Goal: Task Accomplishment & Management: Complete application form

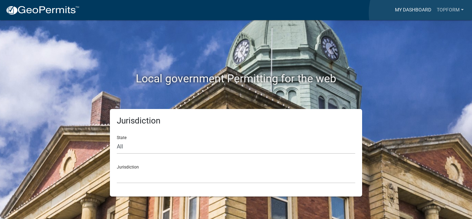
click at [421, 13] on link "My Dashboard" at bounding box center [413, 9] width 42 height 13
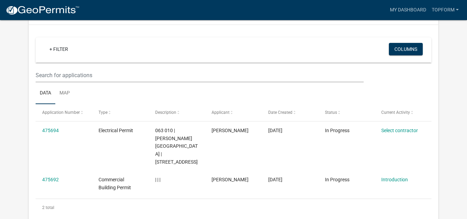
scroll to position [69, 0]
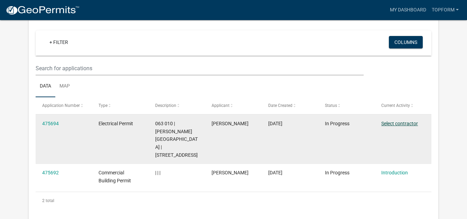
click at [398, 123] on link "Select contractor" at bounding box center [399, 124] width 37 height 6
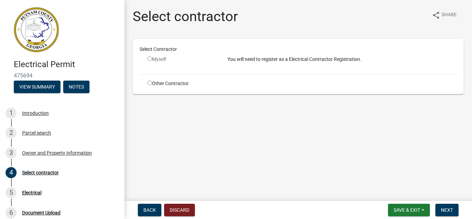
click at [149, 56] on div "Myself" at bounding box center [182, 59] width 69 height 7
click at [149, 58] on input "radio" at bounding box center [150, 58] width 4 height 4
click at [150, 60] on input "radio" at bounding box center [150, 58] width 4 height 4
click at [150, 59] on input "radio" at bounding box center [150, 58] width 4 height 4
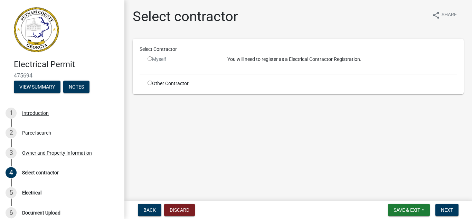
click at [150, 59] on input "radio" at bounding box center [150, 58] width 4 height 4
radio input "false"
click at [150, 84] on input "radio" at bounding box center [150, 83] width 4 height 4
radio input "true"
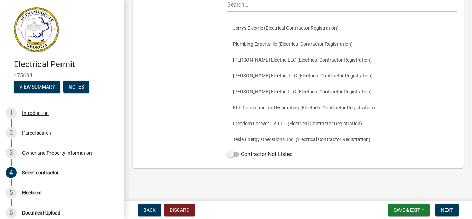
scroll to position [103, 0]
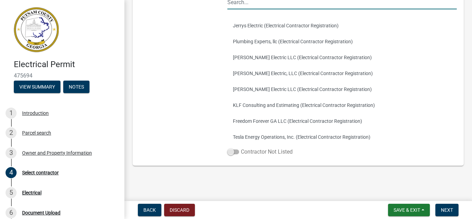
click at [237, 154] on span at bounding box center [233, 151] width 12 height 5
click at [241, 148] on input "Contractor Not Listed" at bounding box center [241, 148] width 0 height 0
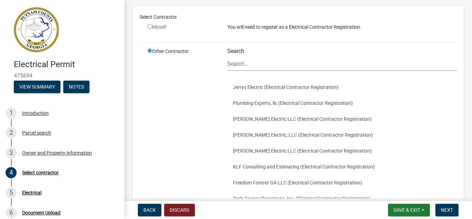
scroll to position [0, 0]
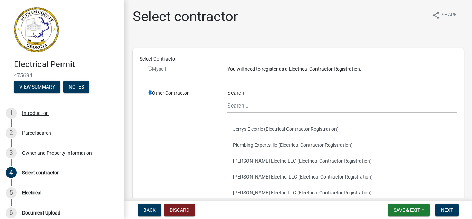
click at [151, 70] on input "radio" at bounding box center [150, 68] width 4 height 4
radio input "false"
radio input "true"
click at [151, 70] on input "radio" at bounding box center [150, 68] width 4 height 4
radio input "false"
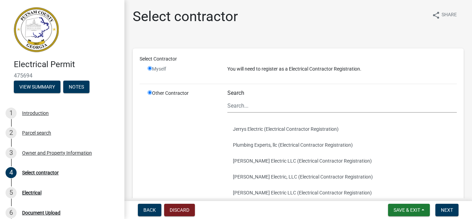
radio input "true"
click at [151, 70] on input "radio" at bounding box center [150, 68] width 4 height 4
radio input "false"
radio input "true"
click at [151, 70] on input "radio" at bounding box center [150, 68] width 4 height 4
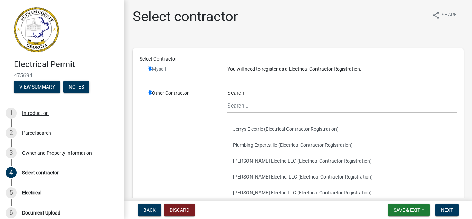
radio input "false"
radio input "true"
click at [151, 70] on input "radio" at bounding box center [150, 68] width 4 height 4
radio input "false"
radio input "true"
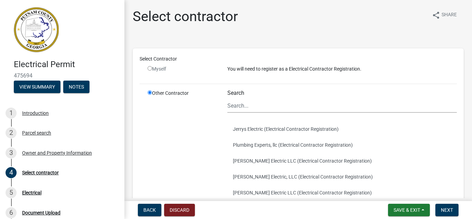
click at [151, 70] on input "radio" at bounding box center [150, 68] width 4 height 4
radio input "false"
radio input "true"
click at [151, 70] on input "radio" at bounding box center [150, 68] width 4 height 4
radio input "false"
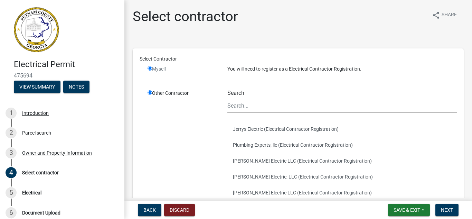
radio input "true"
click at [151, 70] on input "radio" at bounding box center [150, 68] width 4 height 4
radio input "false"
radio input "true"
click at [151, 68] on input "radio" at bounding box center [150, 68] width 4 height 4
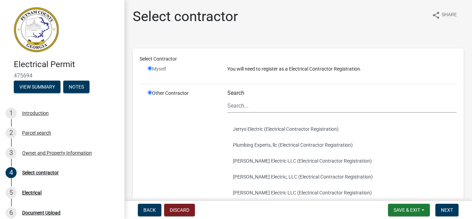
radio input "false"
radio input "true"
click at [151, 68] on input "radio" at bounding box center [150, 68] width 4 height 4
radio input "false"
radio input "true"
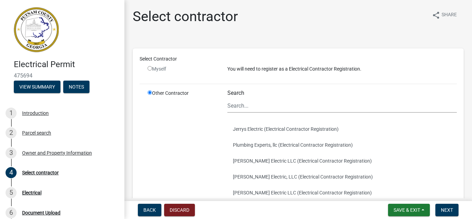
click at [151, 68] on input "radio" at bounding box center [150, 68] width 4 height 4
radio input "false"
radio input "true"
click at [151, 68] on input "radio" at bounding box center [150, 68] width 4 height 4
radio input "false"
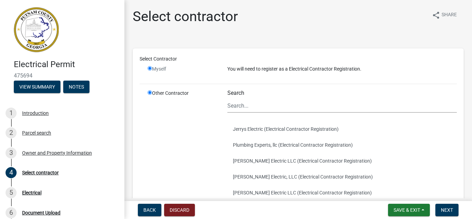
radio input "true"
click at [151, 68] on input "radio" at bounding box center [150, 68] width 4 height 4
radio input "false"
radio input "true"
click at [151, 68] on input "radio" at bounding box center [150, 68] width 4 height 4
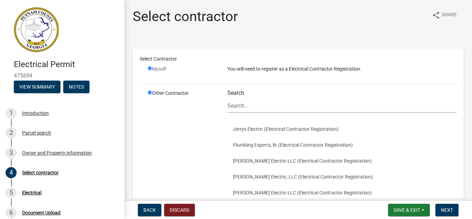
radio input "false"
radio input "true"
click at [151, 68] on input "radio" at bounding box center [150, 68] width 4 height 4
radio input "false"
radio input "true"
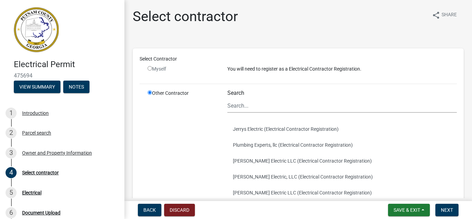
click at [151, 68] on input "radio" at bounding box center [150, 68] width 4 height 4
radio input "false"
radio input "true"
click at [149, 68] on input "radio" at bounding box center [150, 68] width 4 height 4
radio input "false"
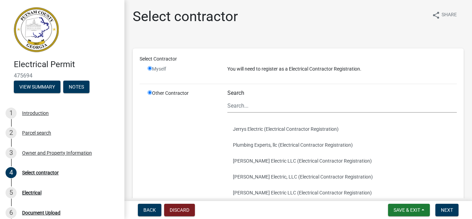
radio input "true"
click at [149, 69] on input "radio" at bounding box center [150, 68] width 4 height 4
radio input "false"
radio input "true"
click at [149, 69] on input "radio" at bounding box center [150, 68] width 4 height 4
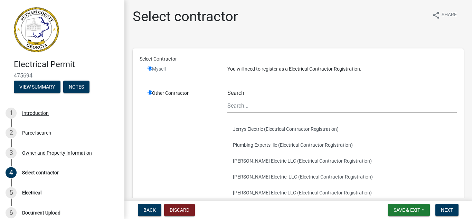
radio input "false"
radio input "true"
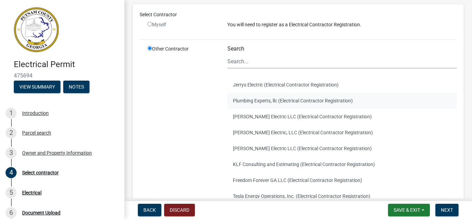
scroll to position [103, 0]
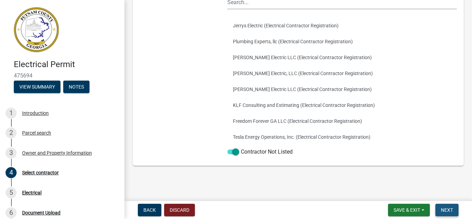
click at [456, 213] on button "Next" at bounding box center [447, 210] width 23 height 12
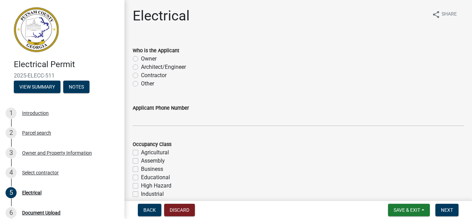
scroll to position [0, 0]
click at [141, 75] on label "Contractor" at bounding box center [154, 76] width 26 height 8
click at [141, 75] on input "Contractor" at bounding box center [143, 74] width 4 height 4
radio input "true"
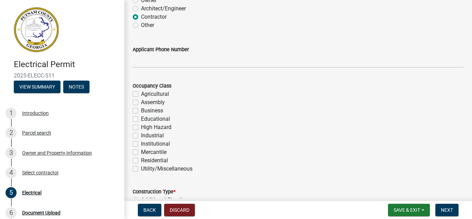
scroll to position [69, 0]
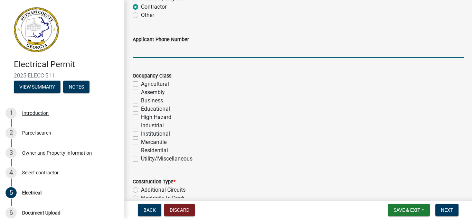
click at [169, 53] on input "Applicant Phone Number" at bounding box center [298, 51] width 331 height 14
type input "4049982189"
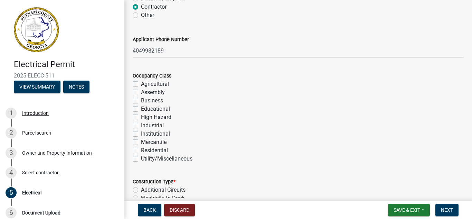
click at [141, 100] on label "Business" at bounding box center [152, 100] width 22 height 8
click at [141, 100] on input "Business" at bounding box center [143, 98] width 4 height 4
checkbox input "true"
checkbox input "false"
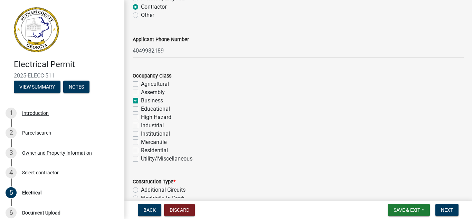
checkbox input "true"
checkbox input "false"
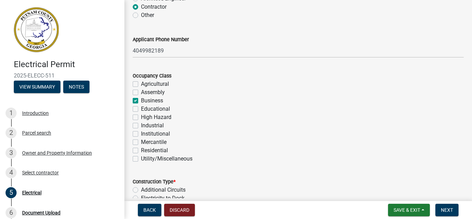
checkbox input "false"
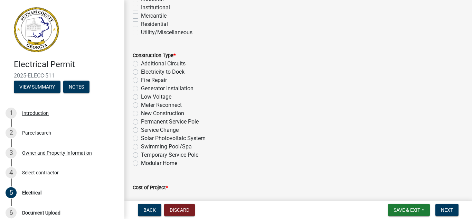
scroll to position [207, 0]
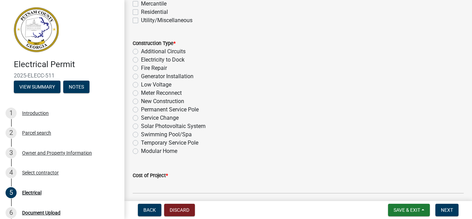
click at [141, 77] on label "Generator Installation" at bounding box center [167, 76] width 53 height 8
click at [141, 77] on input "Generator Installation" at bounding box center [143, 74] width 4 height 4
radio input "true"
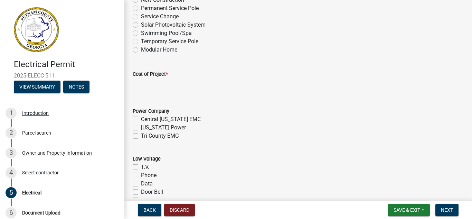
scroll to position [311, 0]
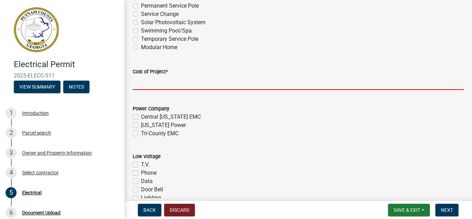
click at [188, 84] on input "text" at bounding box center [298, 83] width 331 height 14
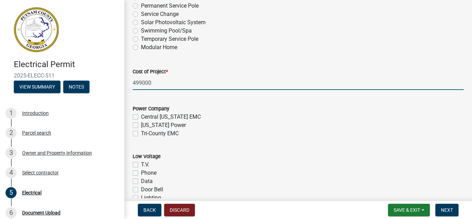
type input "499000"
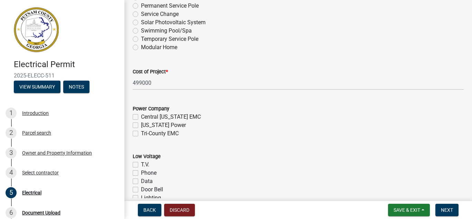
click at [141, 135] on label "Tri-County EMC" at bounding box center [160, 133] width 38 height 8
click at [141, 134] on input "Tri-County EMC" at bounding box center [143, 131] width 4 height 4
checkbox input "true"
checkbox input "false"
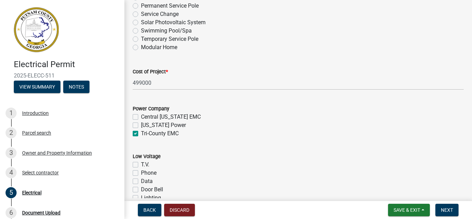
checkbox input "true"
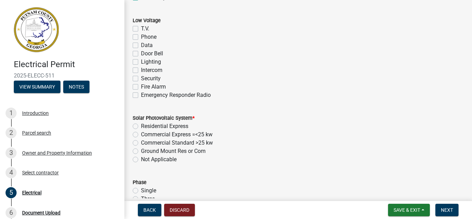
scroll to position [449, 0]
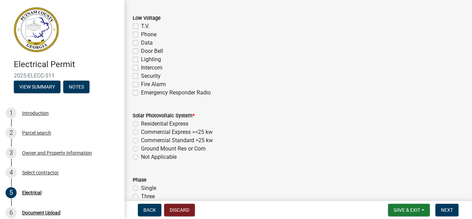
click at [141, 141] on label "Commercial Standard >25 kw" at bounding box center [177, 140] width 72 height 8
click at [141, 141] on input "Commercial Standard >25 kw" at bounding box center [143, 138] width 4 height 4
radio input "true"
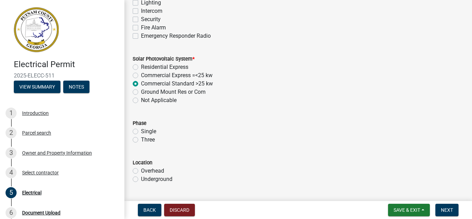
scroll to position [519, 0]
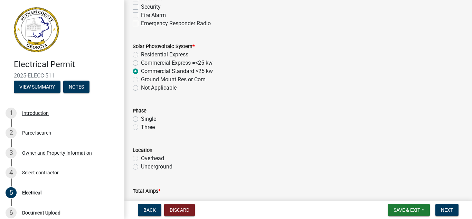
click at [141, 128] on label "Three" at bounding box center [148, 127] width 14 height 8
click at [141, 128] on input "Three" at bounding box center [143, 125] width 4 height 4
radio input "true"
click at [141, 167] on label "Underground" at bounding box center [156, 166] width 31 height 8
click at [141, 167] on input "Underground" at bounding box center [143, 164] width 4 height 4
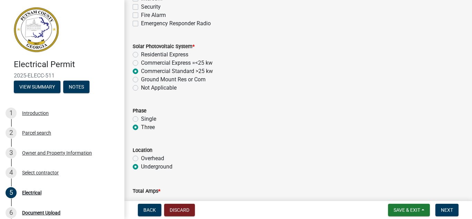
radio input "true"
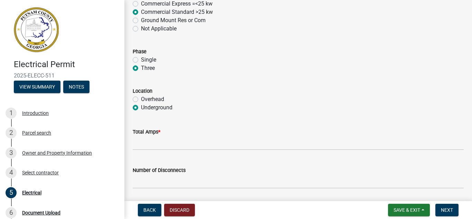
scroll to position [588, 0]
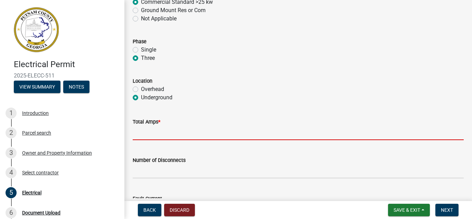
click at [165, 130] on input "text" at bounding box center [298, 133] width 331 height 14
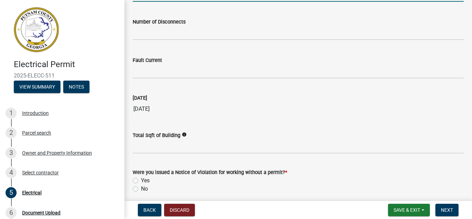
scroll to position [754, 0]
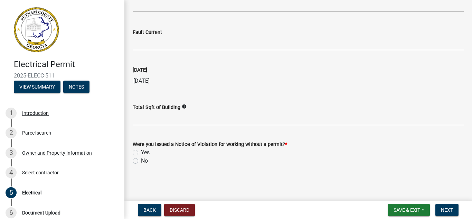
type input "800"
click at [141, 162] on label "No" at bounding box center [144, 161] width 7 height 8
click at [141, 161] on input "No" at bounding box center [143, 159] width 4 height 4
radio input "true"
click at [448, 211] on span "Next" at bounding box center [447, 210] width 12 height 6
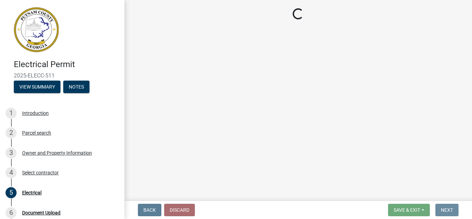
scroll to position [0, 0]
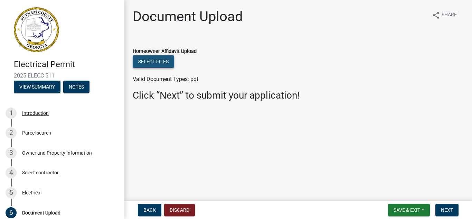
click at [159, 64] on button "Select files" at bounding box center [153, 61] width 41 height 12
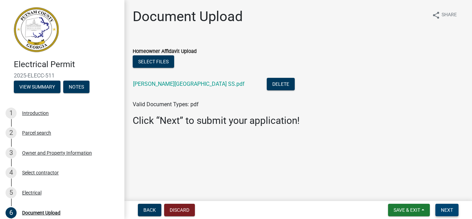
click at [452, 213] on button "Next" at bounding box center [447, 210] width 23 height 12
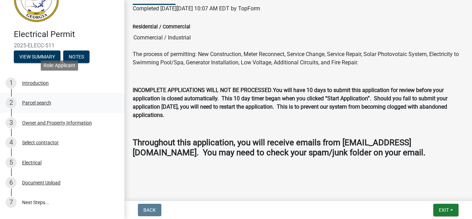
scroll to position [72, 0]
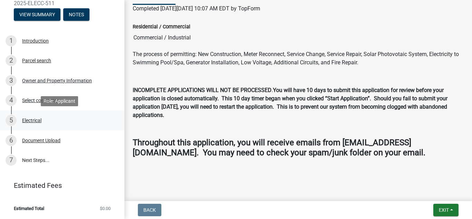
click at [32, 121] on div "Electrical" at bounding box center [31, 120] width 19 height 5
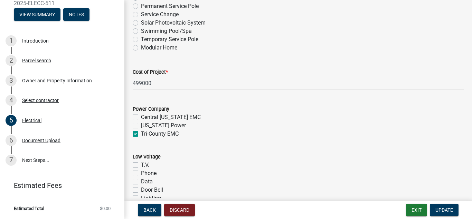
scroll to position [311, 0]
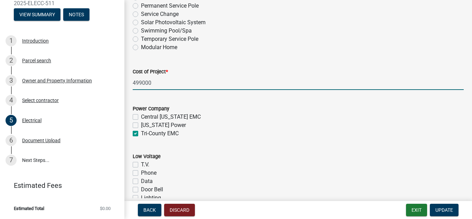
click at [166, 83] on input "499000" at bounding box center [298, 83] width 331 height 14
drag, startPoint x: 166, startPoint y: 83, endPoint x: 119, endPoint y: 77, distance: 47.0
click at [119, 77] on div "Electrical Permit 2025-ELECC-511 View Summary Notes 1 Introduction 2 Parcel sea…" at bounding box center [236, 109] width 472 height 219
type input "299000"
click at [441, 213] on span "Update" at bounding box center [445, 210] width 18 height 6
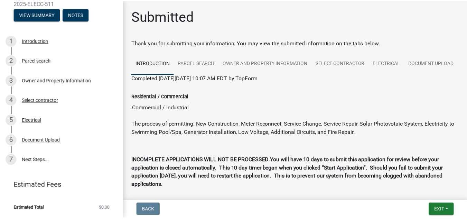
scroll to position [92, 0]
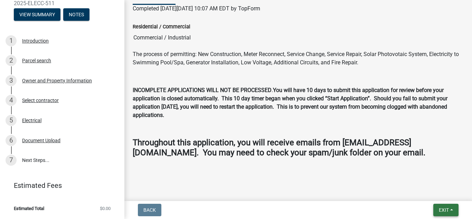
click at [440, 210] on span "Exit" at bounding box center [444, 210] width 10 height 6
click at [421, 189] on button "Save & Exit" at bounding box center [430, 192] width 55 height 17
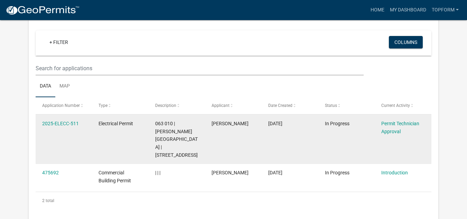
scroll to position [57, 0]
drag, startPoint x: 79, startPoint y: 122, endPoint x: 40, endPoint y: 120, distance: 39.1
click at [40, 120] on datatable-body-cell "2025-ELECC-511" at bounding box center [64, 138] width 57 height 49
copy link "2025-ELECC-511"
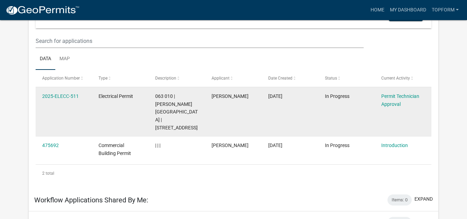
scroll to position [126, 0]
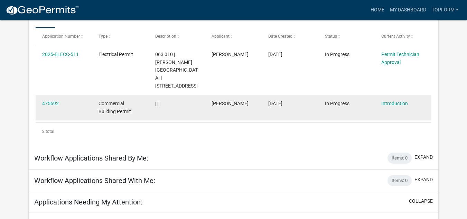
drag, startPoint x: 420, startPoint y: 102, endPoint x: 225, endPoint y: 92, distance: 195.6
click at [225, 100] on div "[PERSON_NAME]" at bounding box center [233, 104] width 43 height 8
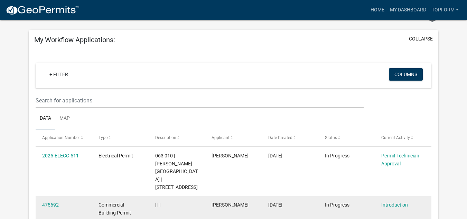
scroll to position [22, 0]
